Goal: Task Accomplishment & Management: Use online tool/utility

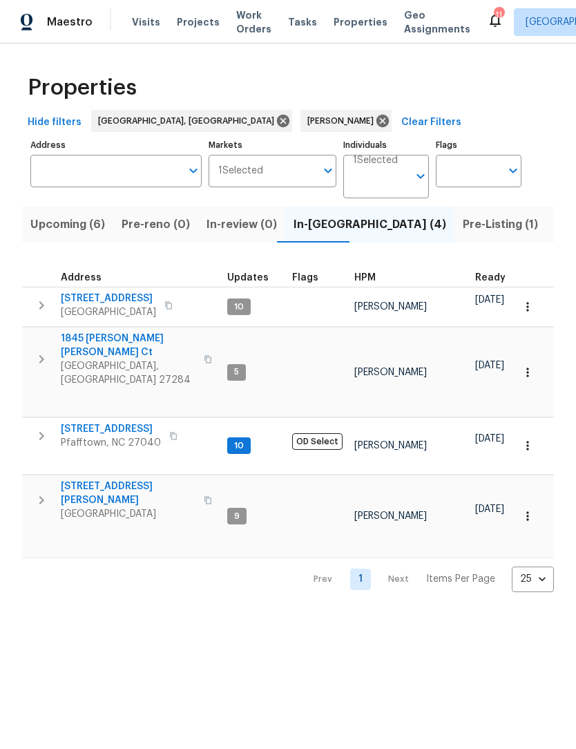
click at [555, 224] on span "Listed (24)" at bounding box center [585, 224] width 60 height 19
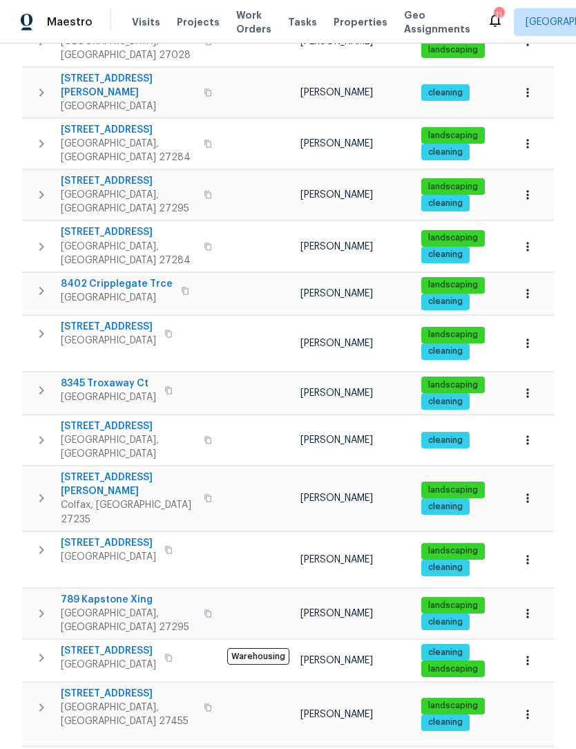
scroll to position [589, 0]
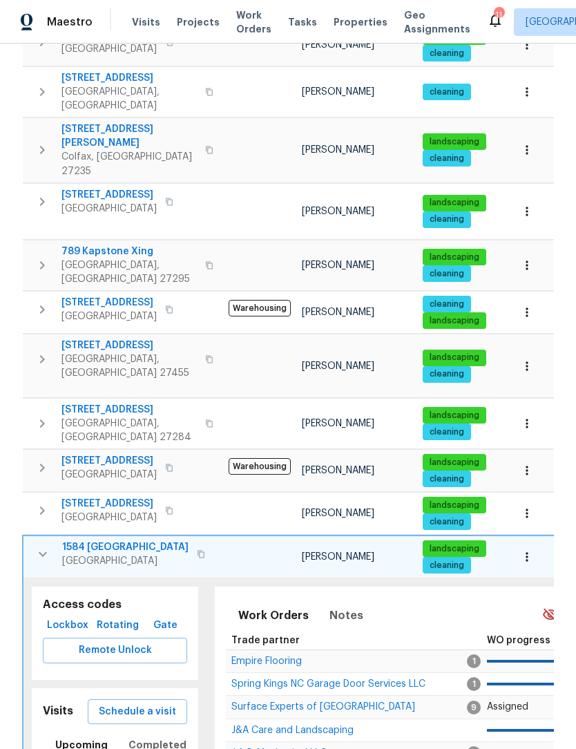
scroll to position [938, 0]
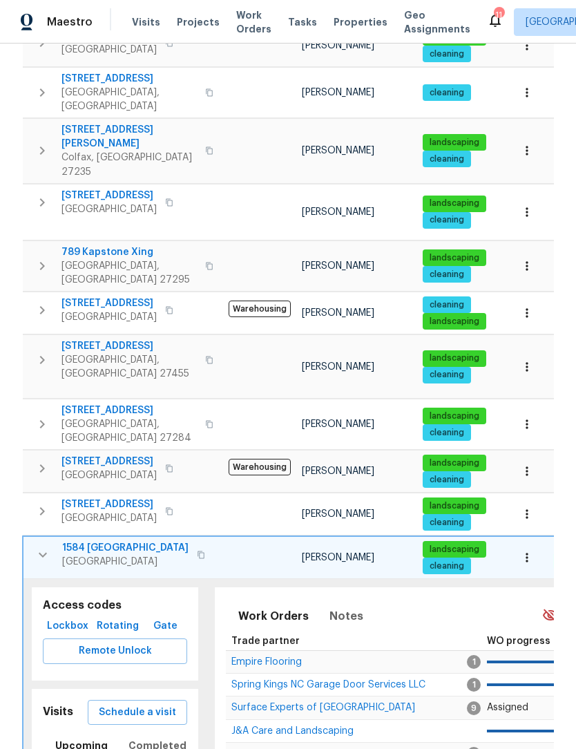
click at [160, 704] on span "Schedule a visit" at bounding box center [137, 712] width 77 height 17
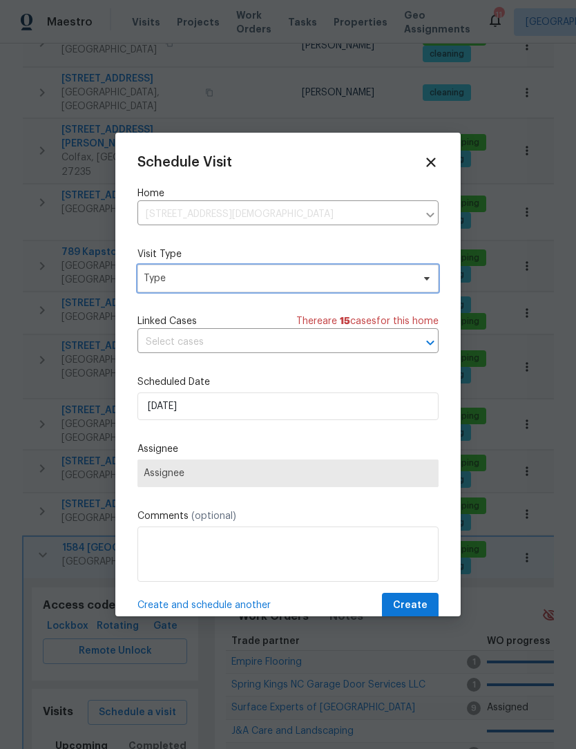
click at [223, 285] on span "Type" at bounding box center [278, 279] width 269 height 14
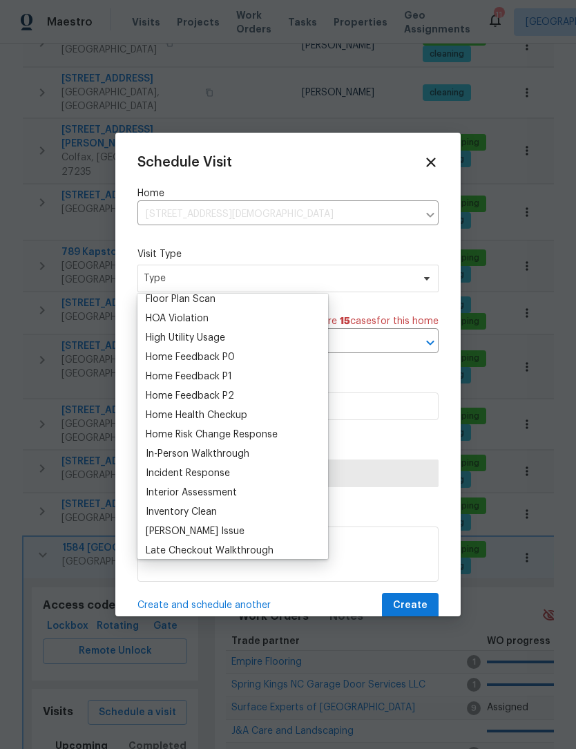
scroll to position [380, 0]
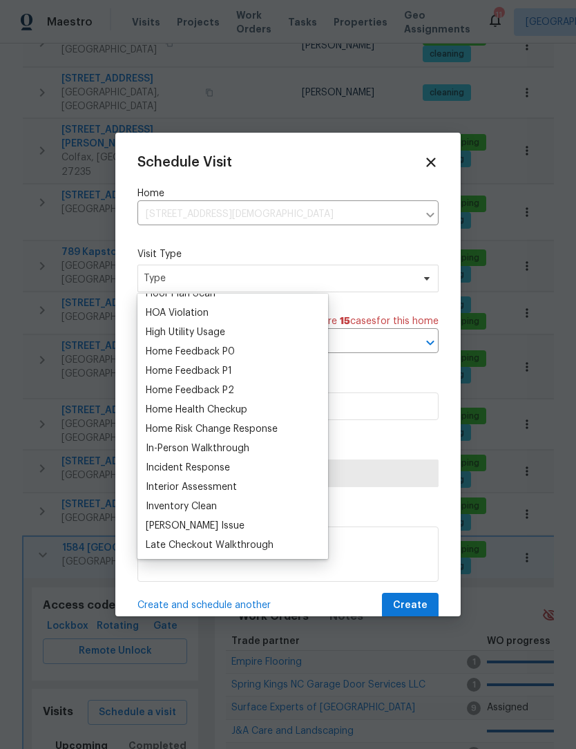
click at [235, 410] on div "Home Health Checkup" at bounding box center [197, 410] width 102 height 14
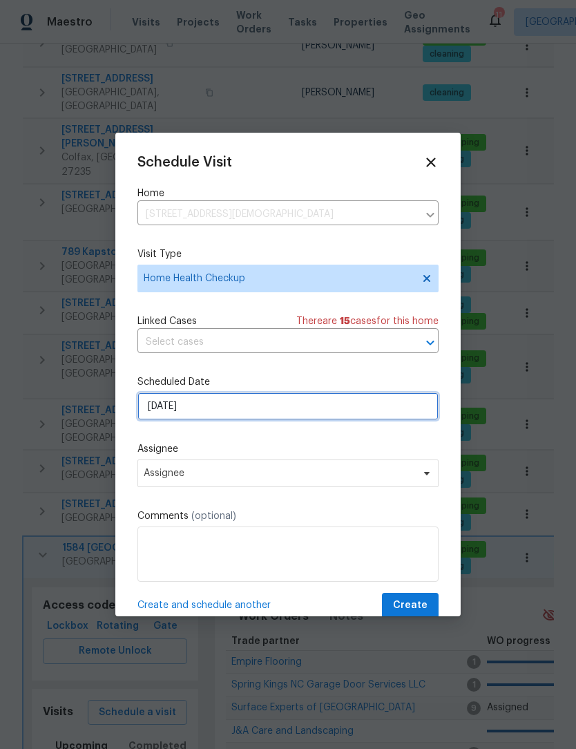
click at [228, 415] on input "[DATE]" at bounding box center [288, 407] width 301 height 28
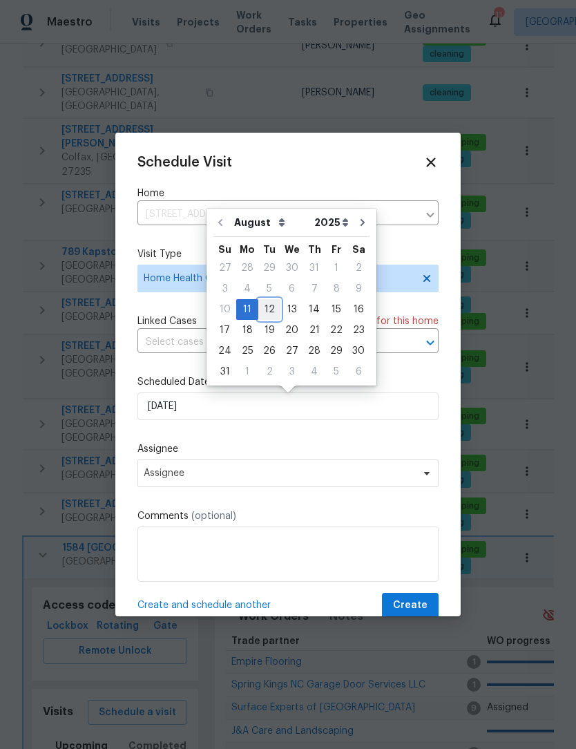
click at [263, 304] on div "12" at bounding box center [269, 309] width 22 height 19
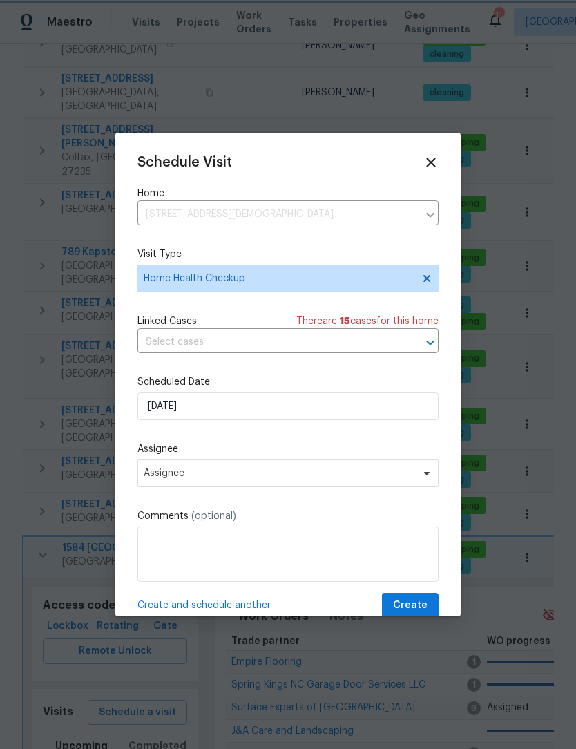
type input "8/12/2025"
click at [220, 473] on span "Assignee" at bounding box center [279, 473] width 271 height 11
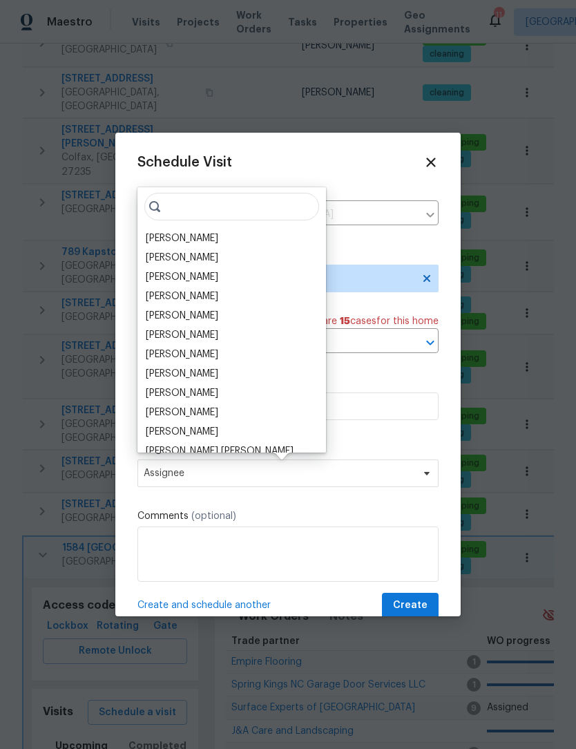
click at [173, 232] on div "[PERSON_NAME]" at bounding box center [182, 239] width 73 height 14
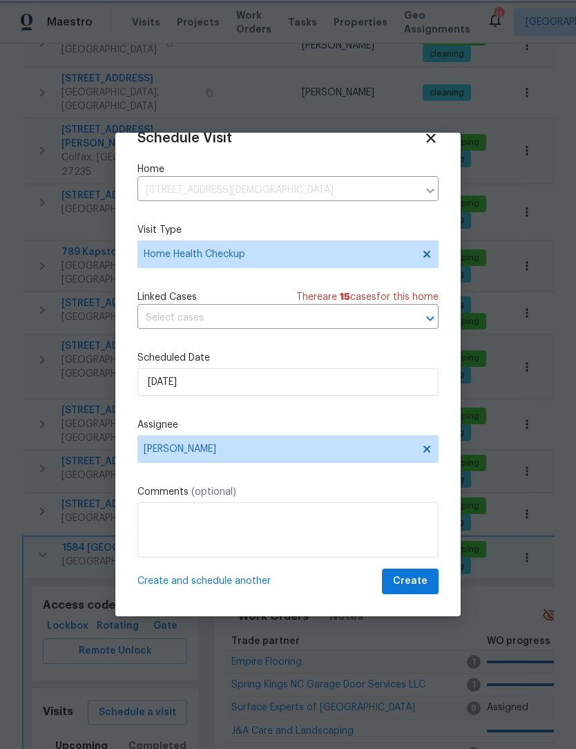
scroll to position [27, 0]
click at [171, 518] on textarea at bounding box center [288, 529] width 301 height 55
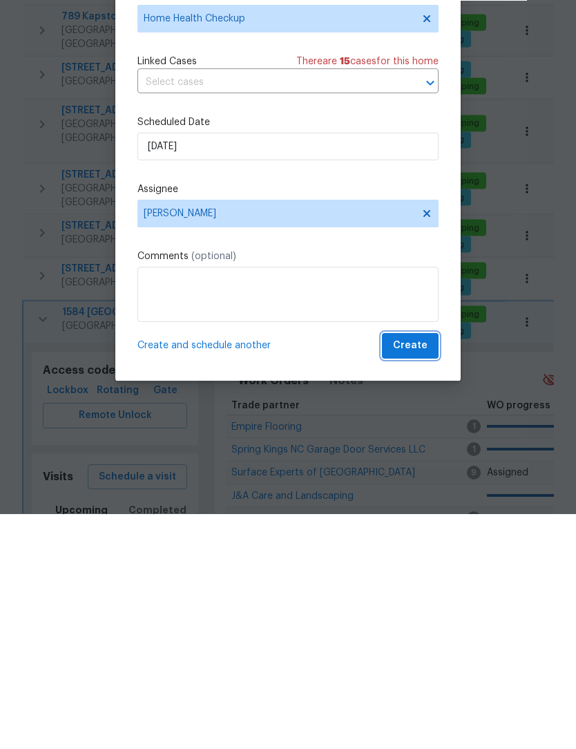
click at [419, 573] on span "Create" at bounding box center [410, 581] width 35 height 17
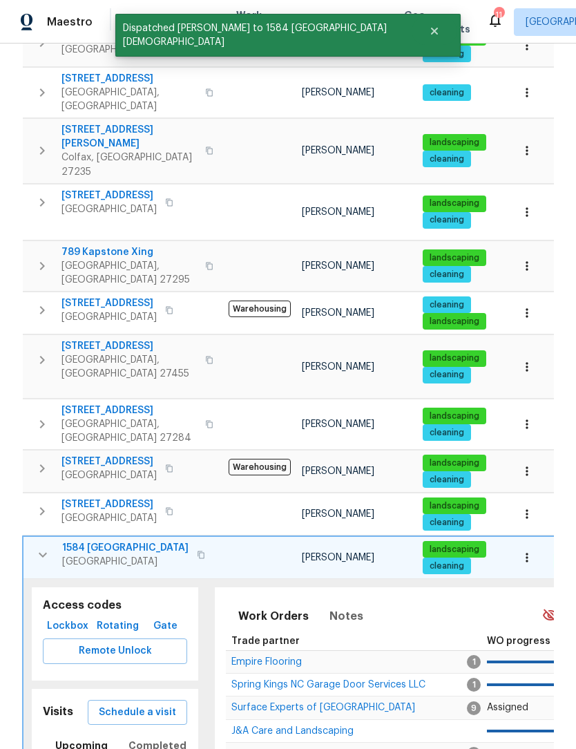
click at [39, 547] on icon "button" at bounding box center [43, 555] width 17 height 17
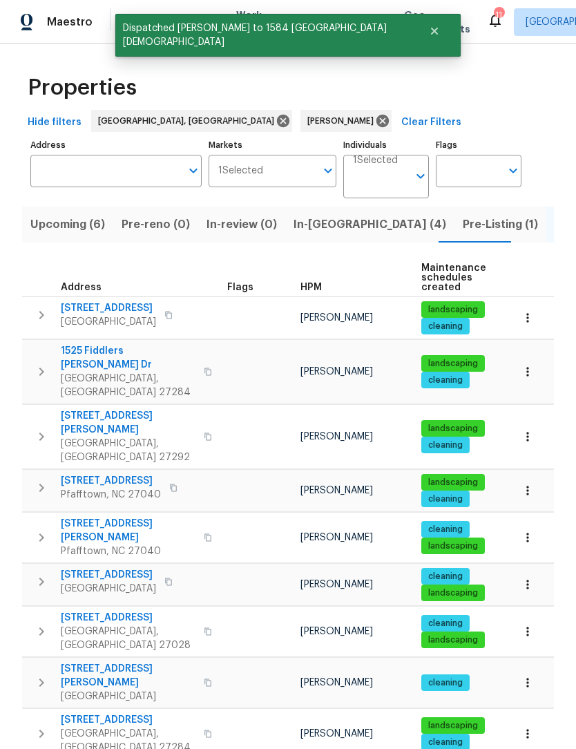
scroll to position [0, 0]
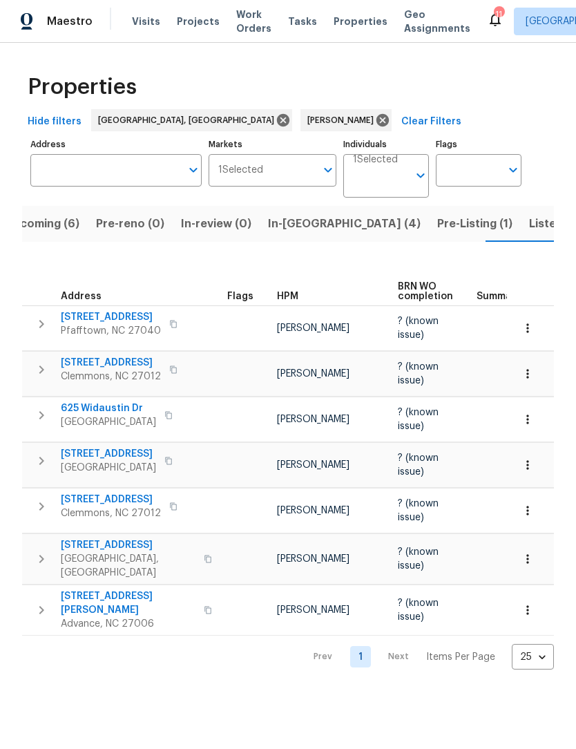
click at [529, 226] on span "Listed (24)" at bounding box center [559, 224] width 60 height 19
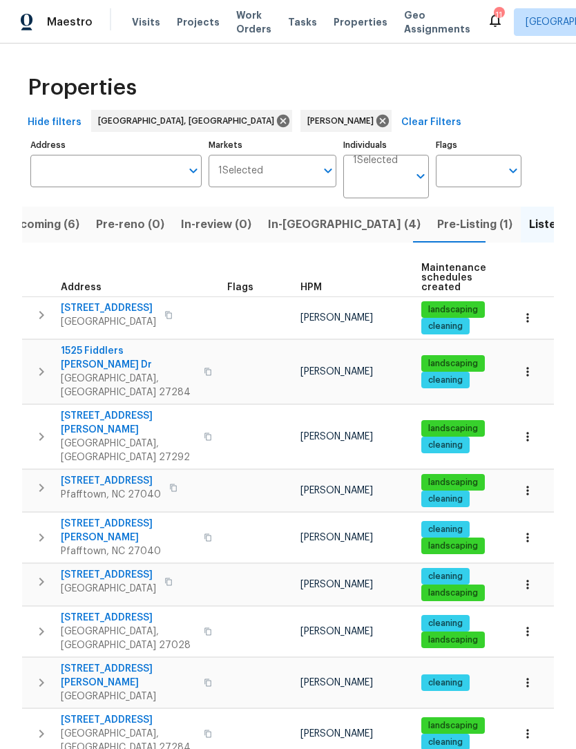
click at [66, 216] on span "Upcoming (6)" at bounding box center [42, 224] width 75 height 19
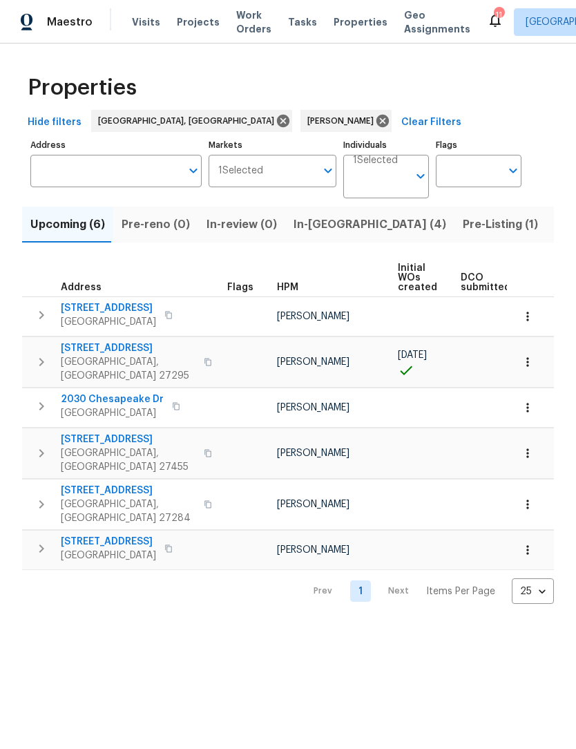
click at [312, 223] on span "In-reno (4)" at bounding box center [370, 224] width 153 height 19
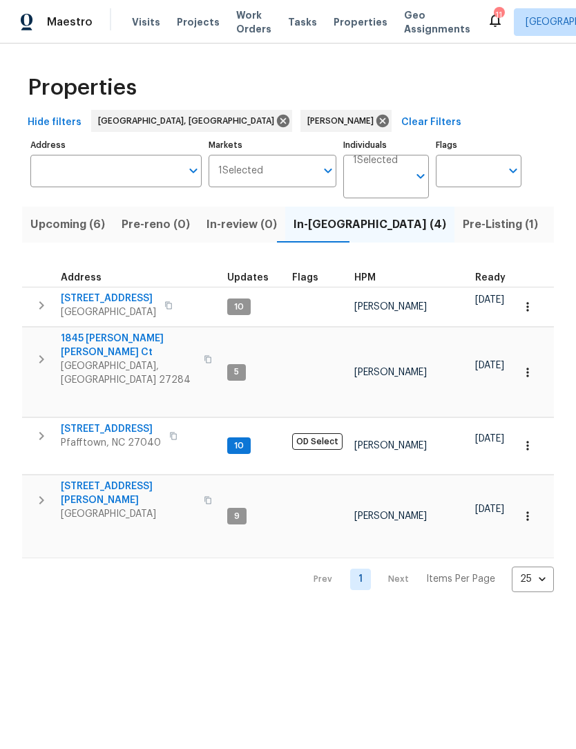
click at [73, 304] on span "6880 Ironwood Cir" at bounding box center [108, 299] width 95 height 14
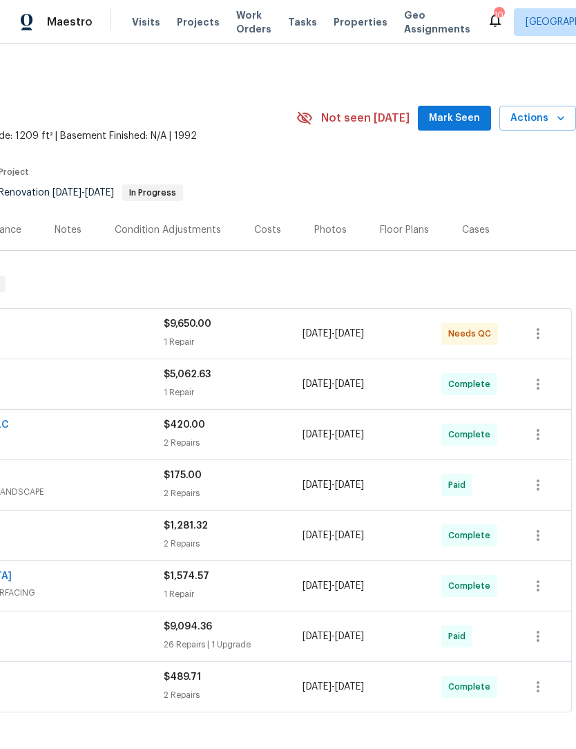
scroll to position [0, 205]
click at [460, 120] on span "Mark Seen" at bounding box center [454, 118] width 51 height 17
